Goal: Answer question/provide support

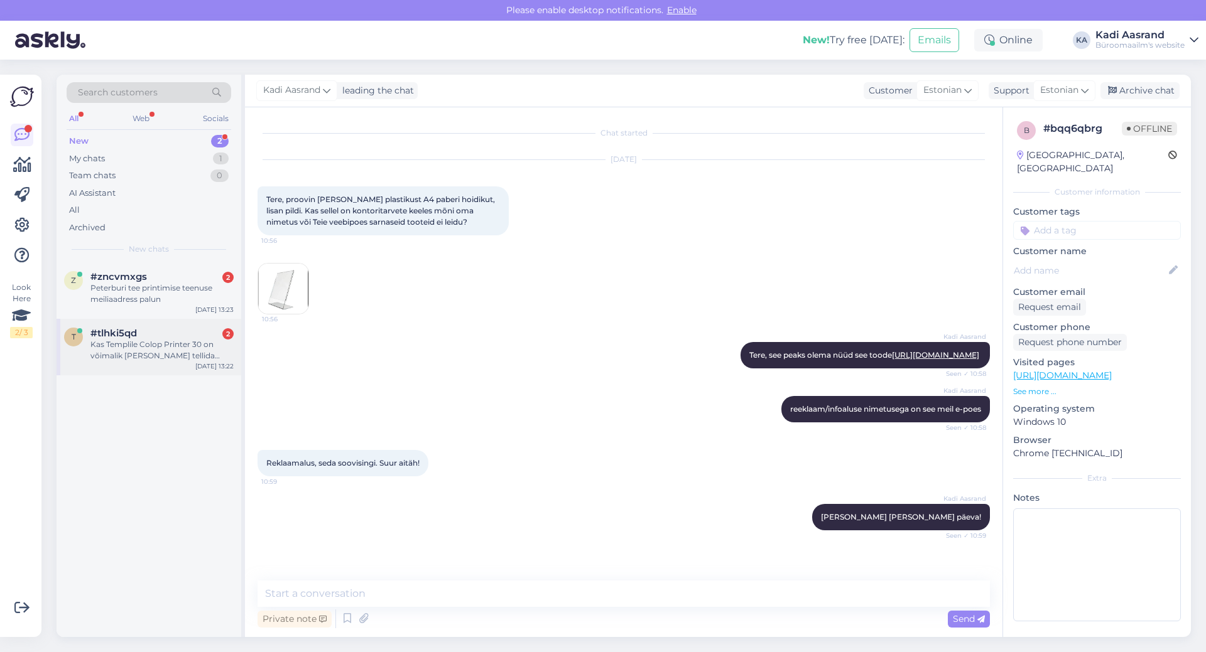
scroll to position [9, 0]
click at [155, 334] on div "#tlhki5qd 2" at bounding box center [161, 333] width 143 height 11
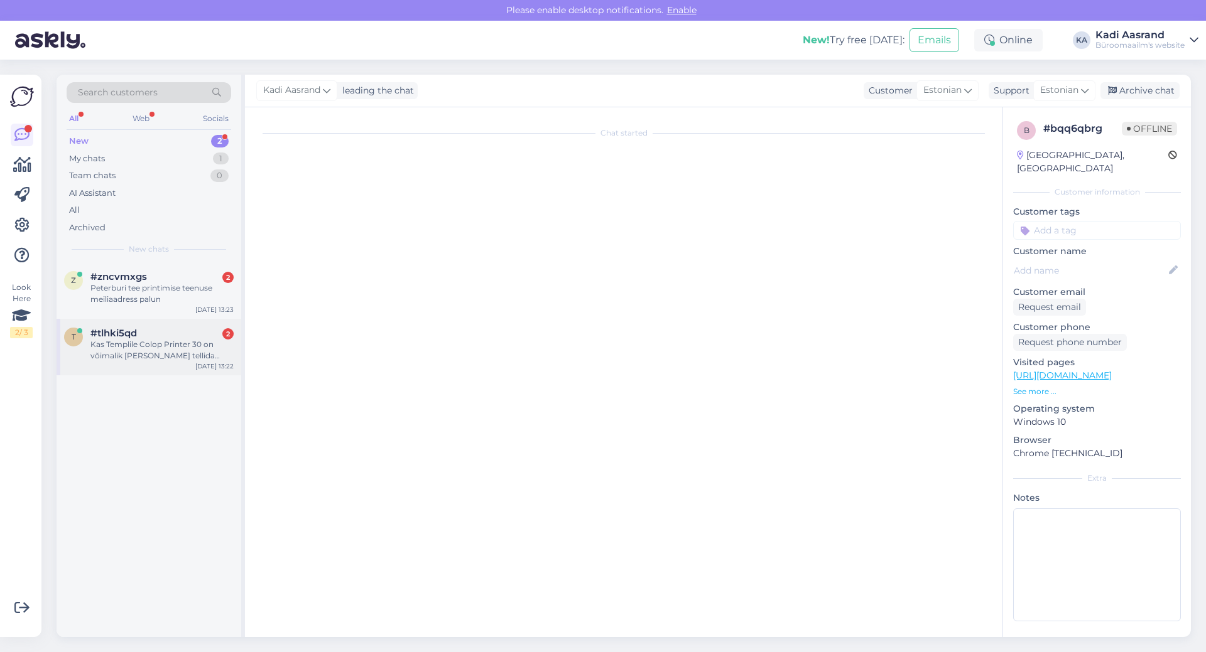
scroll to position [0, 0]
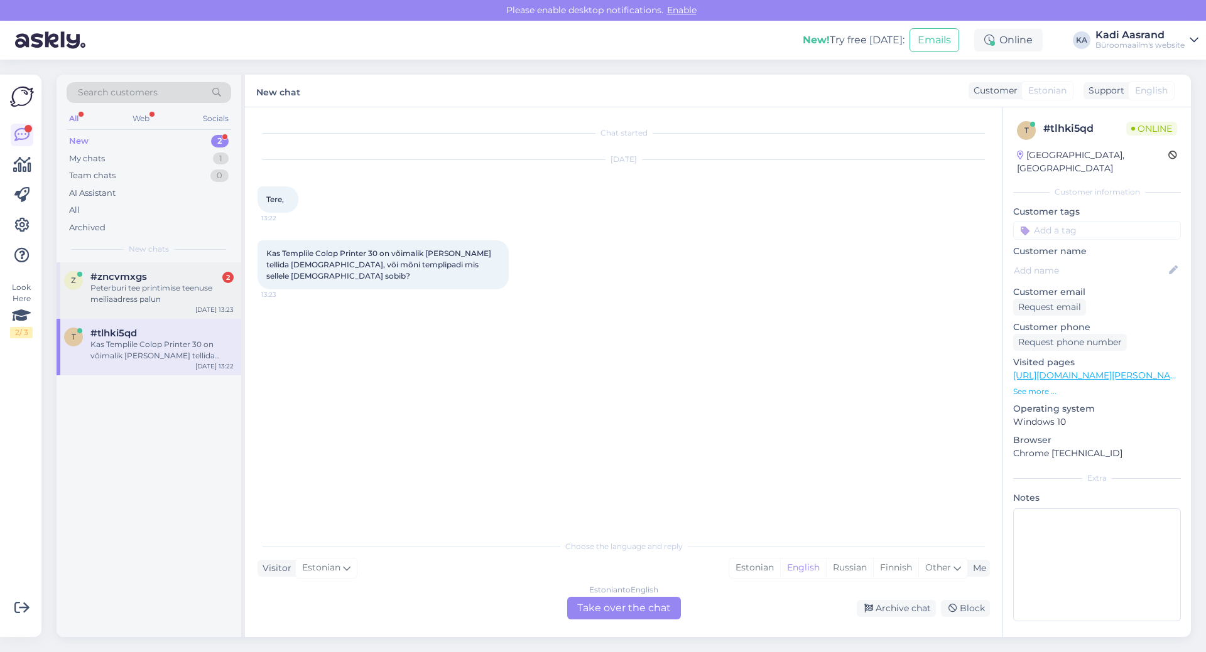
click at [139, 300] on div "Peterburi tee printimise teenuse meiliaadress palun" at bounding box center [161, 294] width 143 height 23
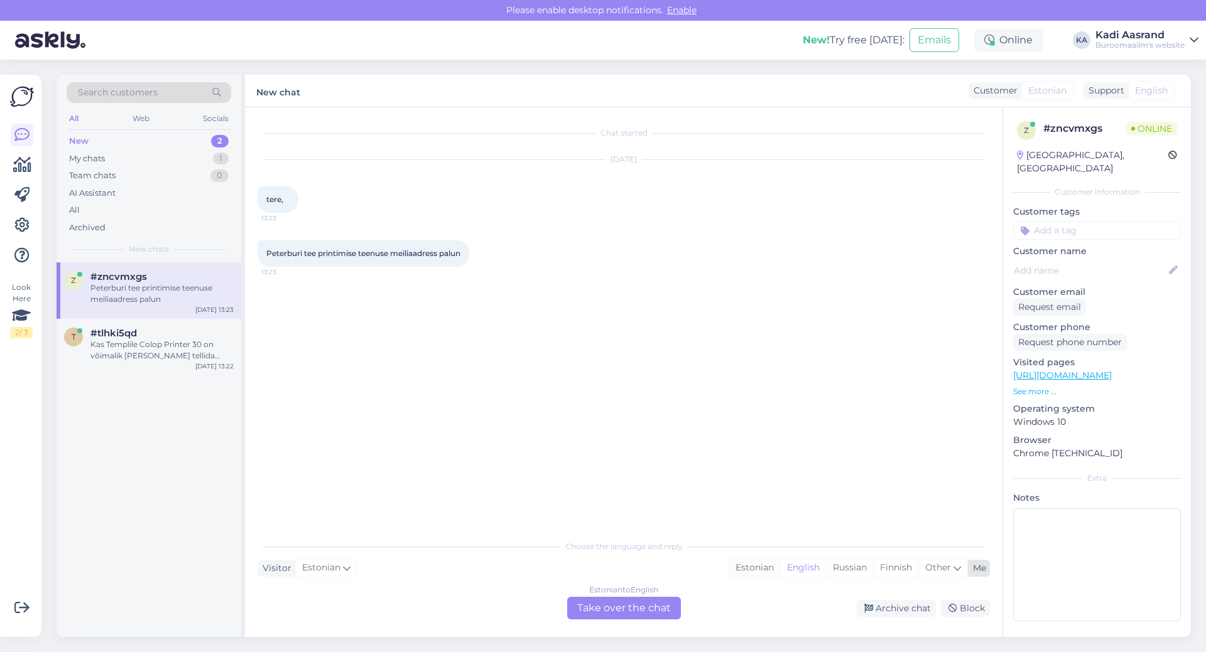
click at [758, 568] on div "Estonian" at bounding box center [754, 568] width 51 height 19
click at [666, 604] on div "Estonian to Estonian Take over the chat" at bounding box center [624, 608] width 114 height 23
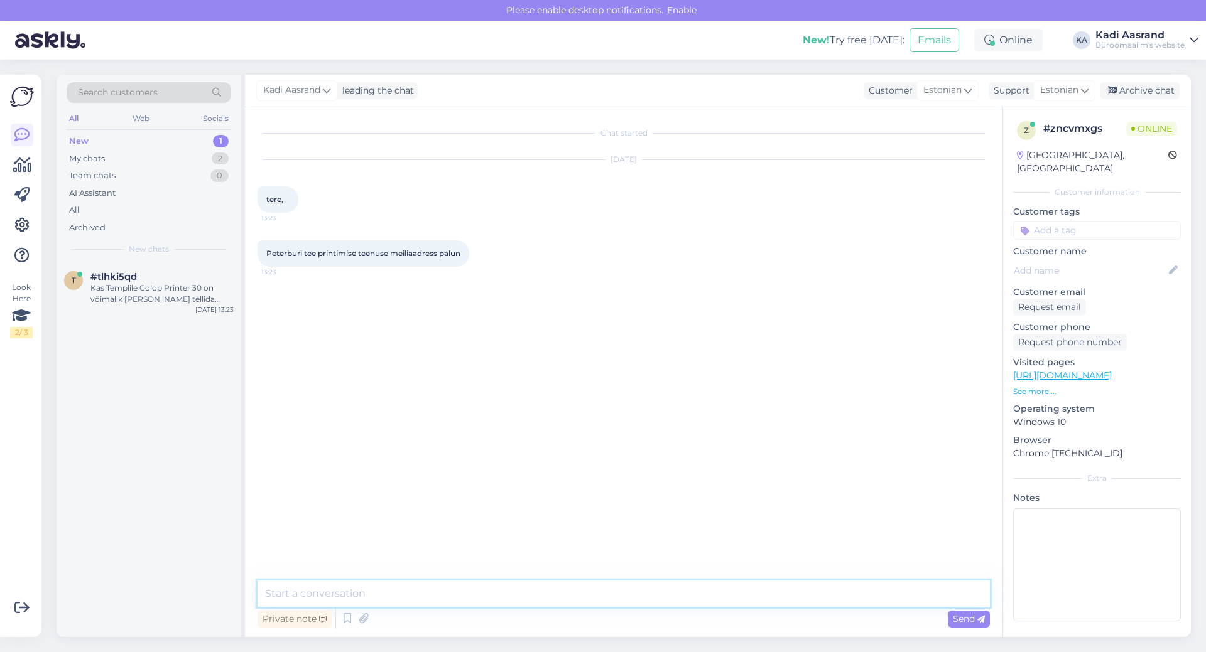
click at [490, 591] on textarea at bounding box center [623, 594] width 732 height 26
paste textarea "[EMAIL_ADDRESS][PERSON_NAME][DOMAIN_NAME]"
type textarea "Tere, [EMAIL_ADDRESS][PERSON_NAME][DOMAIN_NAME]"
click at [196, 285] on div "Kas Templile Colop Printer 30 on võimalik [PERSON_NAME] tellida [DEMOGRAPHIC_DA…" at bounding box center [161, 294] width 143 height 23
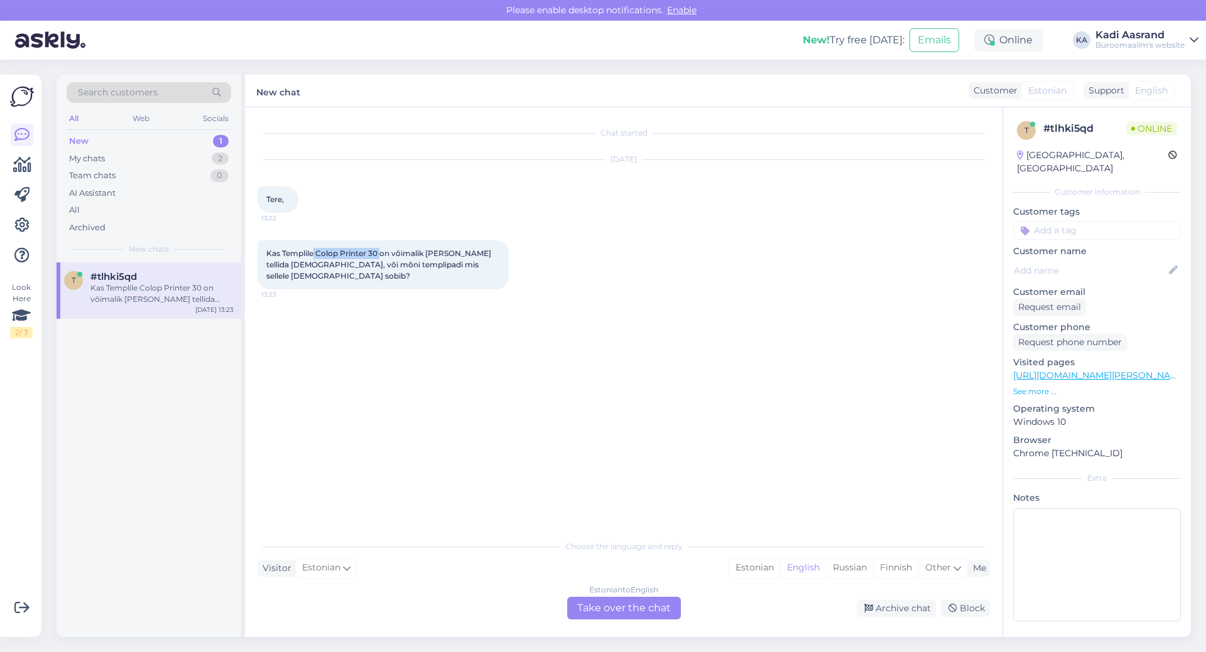
drag, startPoint x: 315, startPoint y: 254, endPoint x: 380, endPoint y: 249, distance: 65.5
click at [380, 249] on span "Kas Templile Colop Printer 30 on võimalik [PERSON_NAME] tellida [DEMOGRAPHIC_DA…" at bounding box center [379, 265] width 227 height 32
copy span "Colop Printer 30"
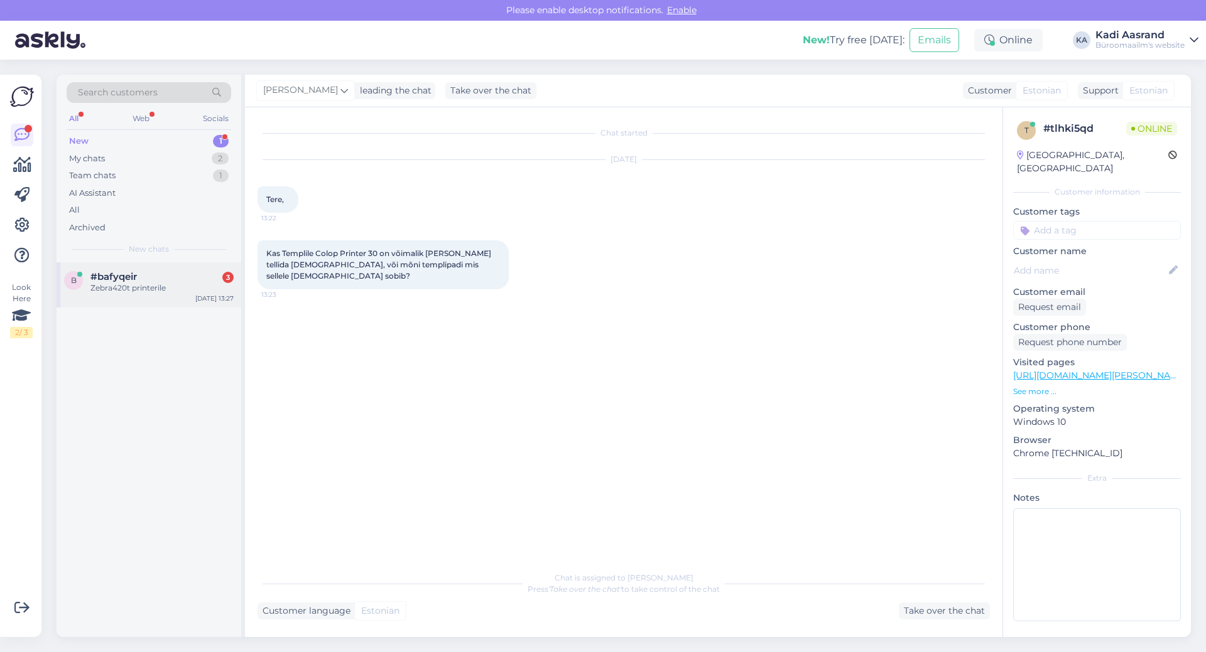
click at [115, 276] on span "#bafyqeir" at bounding box center [113, 276] width 46 height 11
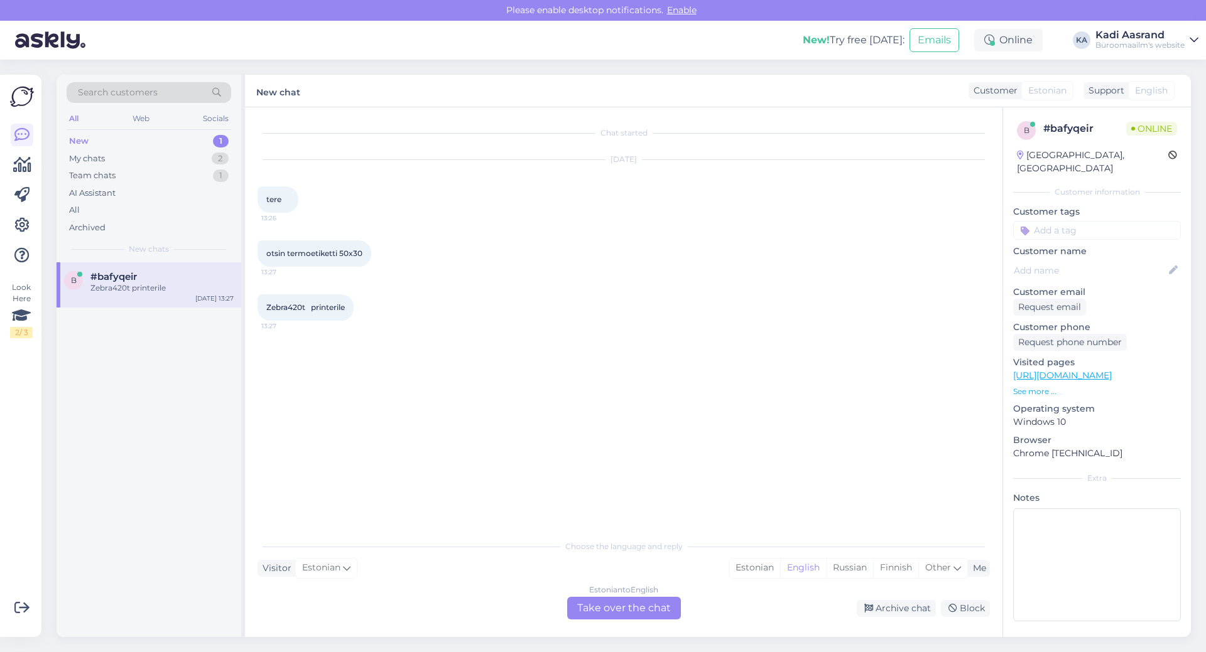
click at [271, 313] on div "Zebra420t printerile 13:27" at bounding box center [305, 307] width 96 height 26
drag, startPoint x: 265, startPoint y: 308, endPoint x: 308, endPoint y: 310, distance: 43.4
click at [308, 310] on div "Zebra420t printerile 13:27" at bounding box center [305, 307] width 96 height 26
copy span "Zebra420t"
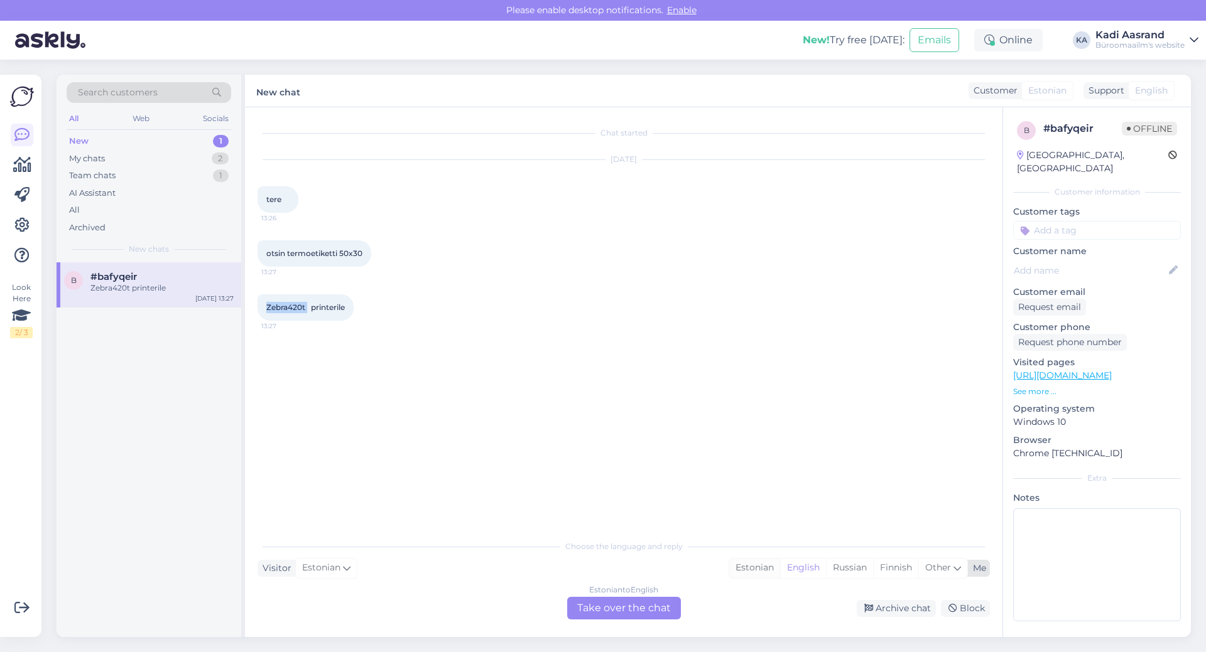
click at [753, 559] on div "Estonian" at bounding box center [754, 568] width 51 height 19
click at [643, 609] on div "Estonian to Estonian Take over the chat" at bounding box center [624, 608] width 114 height 23
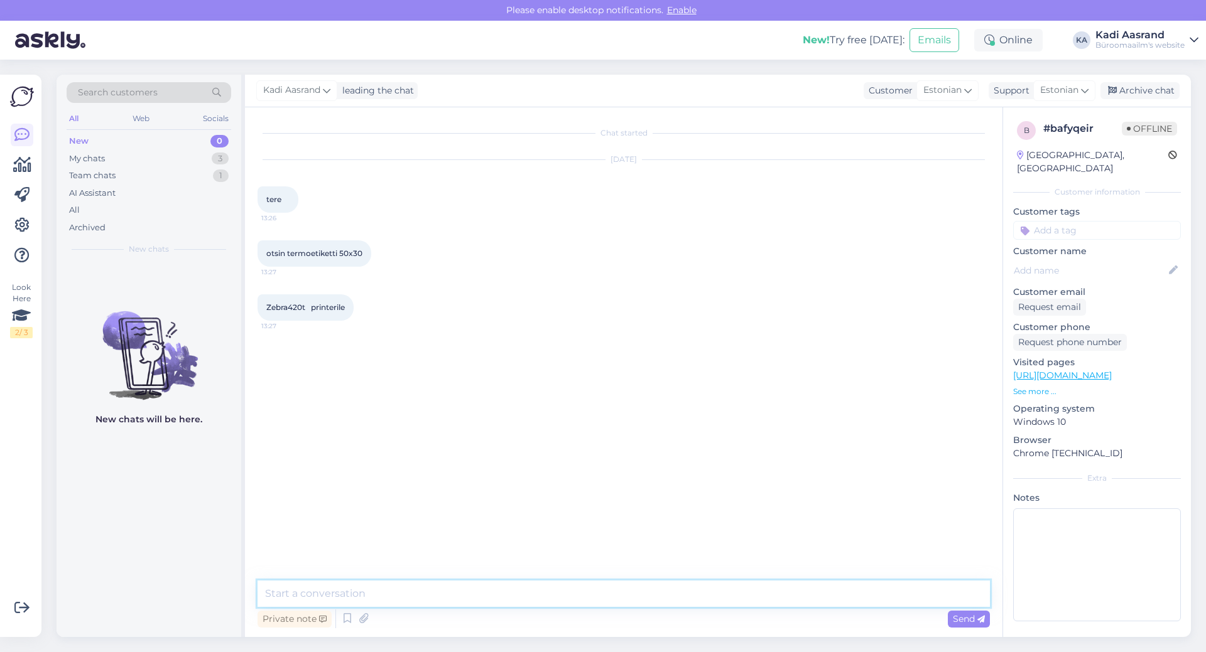
click at [610, 590] on textarea at bounding box center [623, 594] width 732 height 26
paste textarea "[URL][DOMAIN_NAME]"
type textarea "Tere, kas see võiks olla midagi sellist [URL][DOMAIN_NAME]"
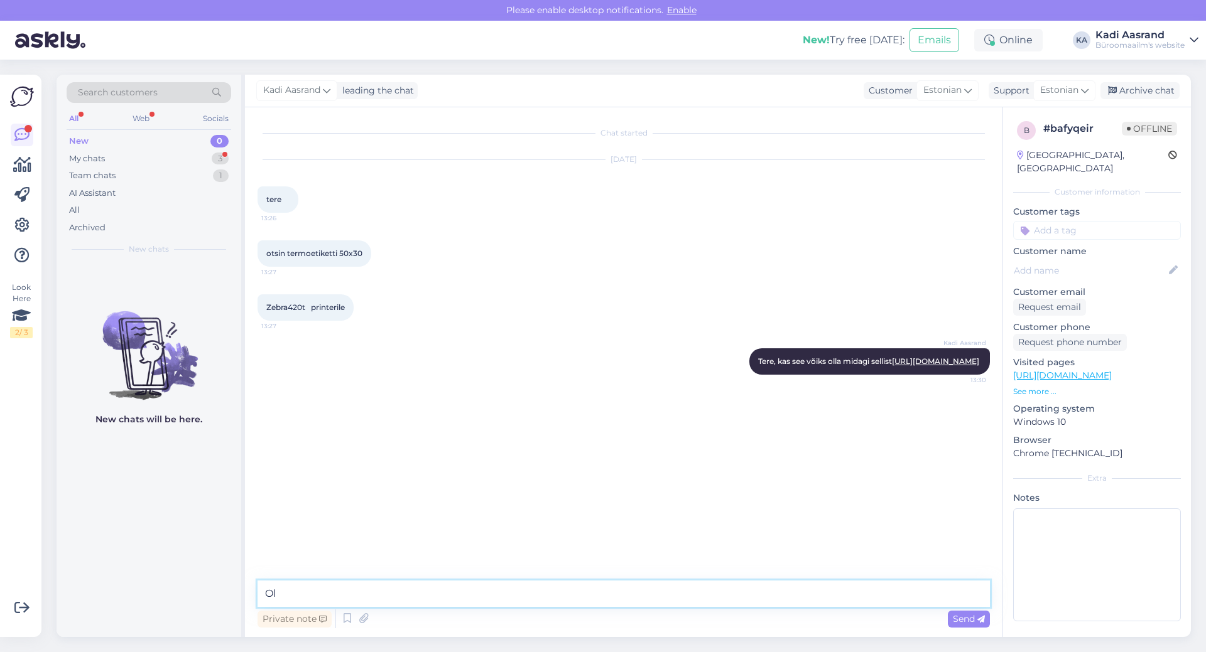
type textarea "O"
click at [116, 167] on div "Team chats 0" at bounding box center [149, 176] width 165 height 18
click at [112, 155] on div "My chats 3" at bounding box center [149, 159] width 165 height 18
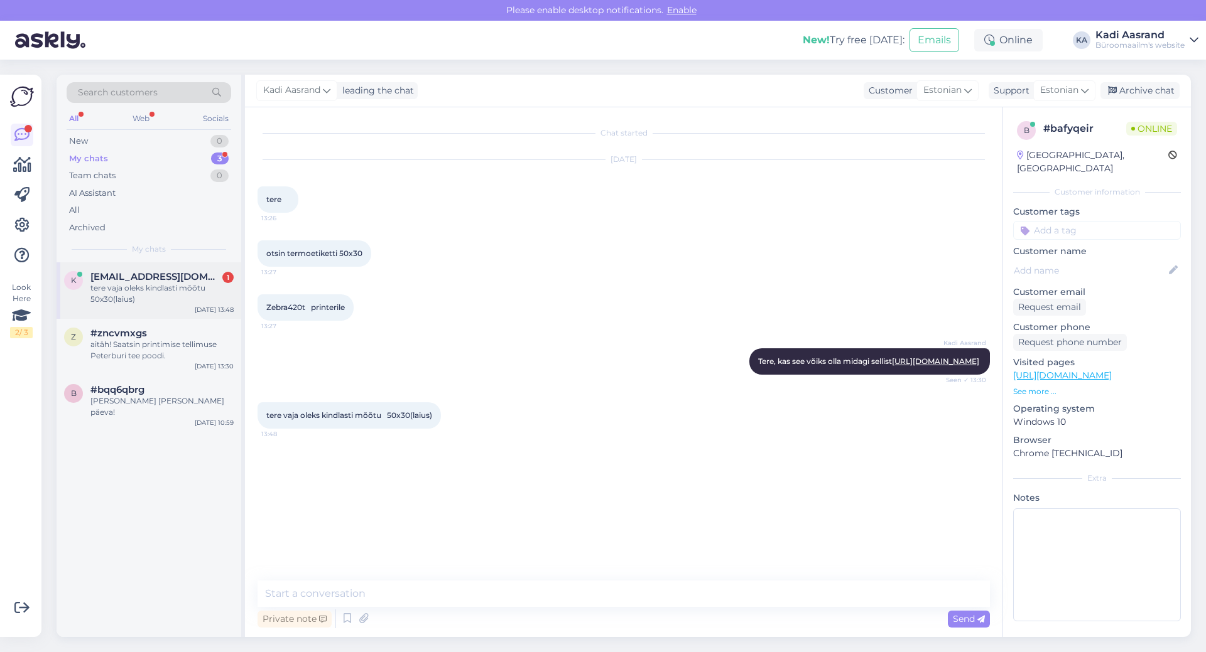
click at [158, 283] on div "tere vaja oleks kindlasti mõõtu 50x30(laius)" at bounding box center [161, 294] width 143 height 23
click at [923, 366] on link "[URL][DOMAIN_NAME]" at bounding box center [935, 361] width 87 height 9
click at [493, 590] on textarea at bounding box center [623, 594] width 732 height 26
type textarea "Täpselt sellist mõõtu ei ole"
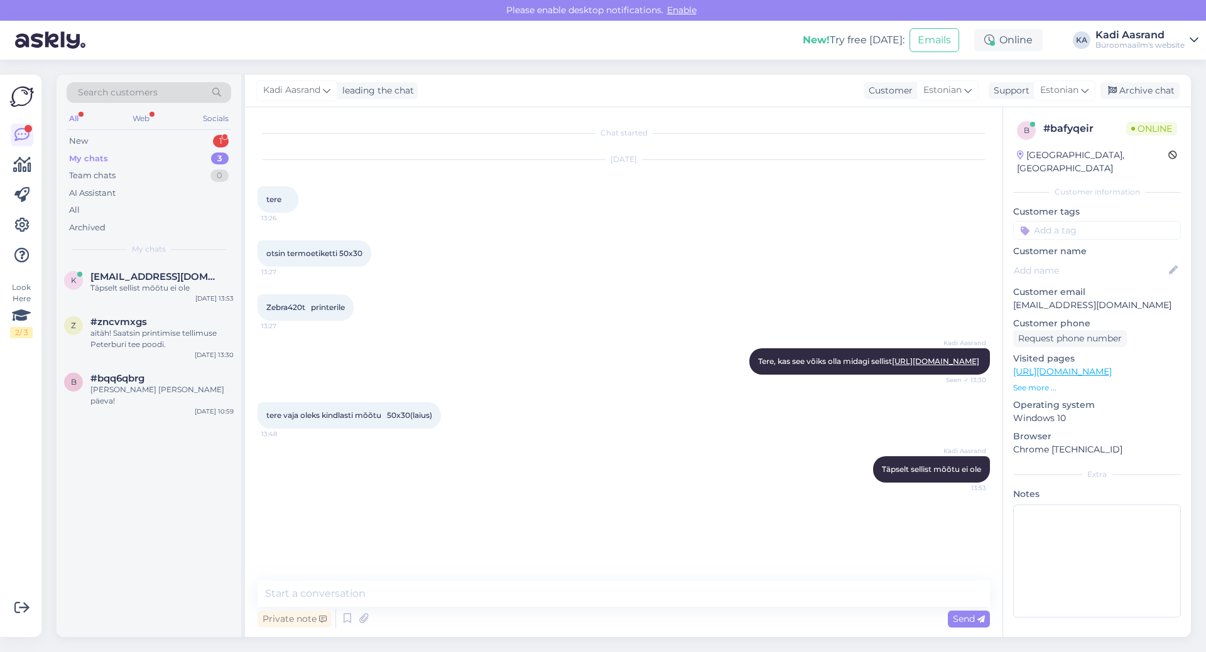
click at [179, 131] on div "Search customers All Web Socials New 1 My chats 3 Team chats 0 AI Assistant All…" at bounding box center [149, 169] width 185 height 188
click at [178, 139] on div "New 1" at bounding box center [149, 141] width 165 height 18
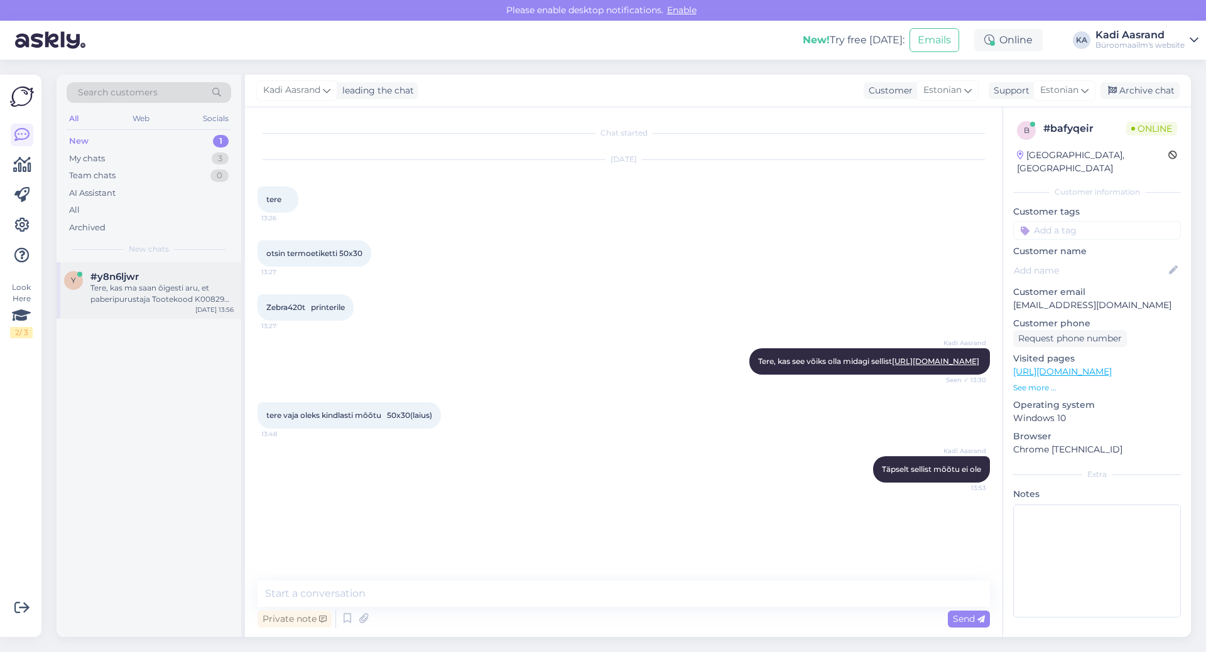
click at [186, 295] on div "Tere, kas ma saan õigesti aru, et paberipurustaja Tootekood K0082906 - purustad…" at bounding box center [161, 294] width 143 height 23
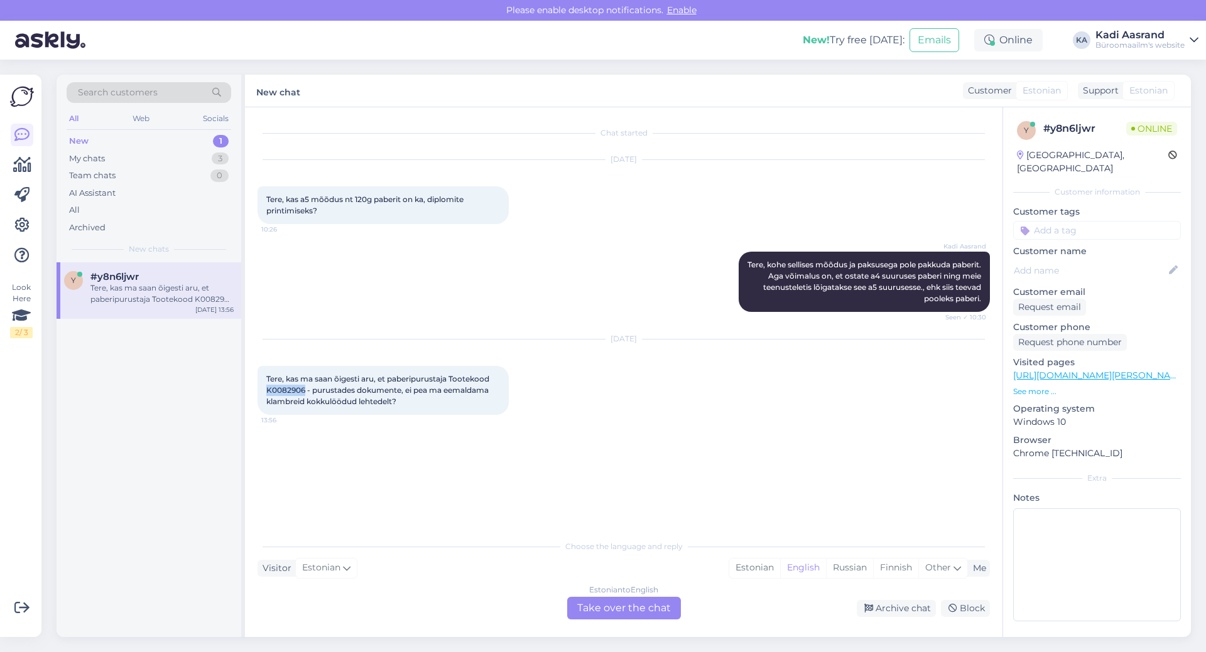
drag, startPoint x: 268, startPoint y: 389, endPoint x: 303, endPoint y: 388, distance: 35.2
click at [303, 388] on span "Tere, kas ma saan õigesti aru, et paberipurustaja Tootekood K0082906 - purustad…" at bounding box center [378, 390] width 225 height 32
copy span "K0082906"
